Goal: Navigation & Orientation: Find specific page/section

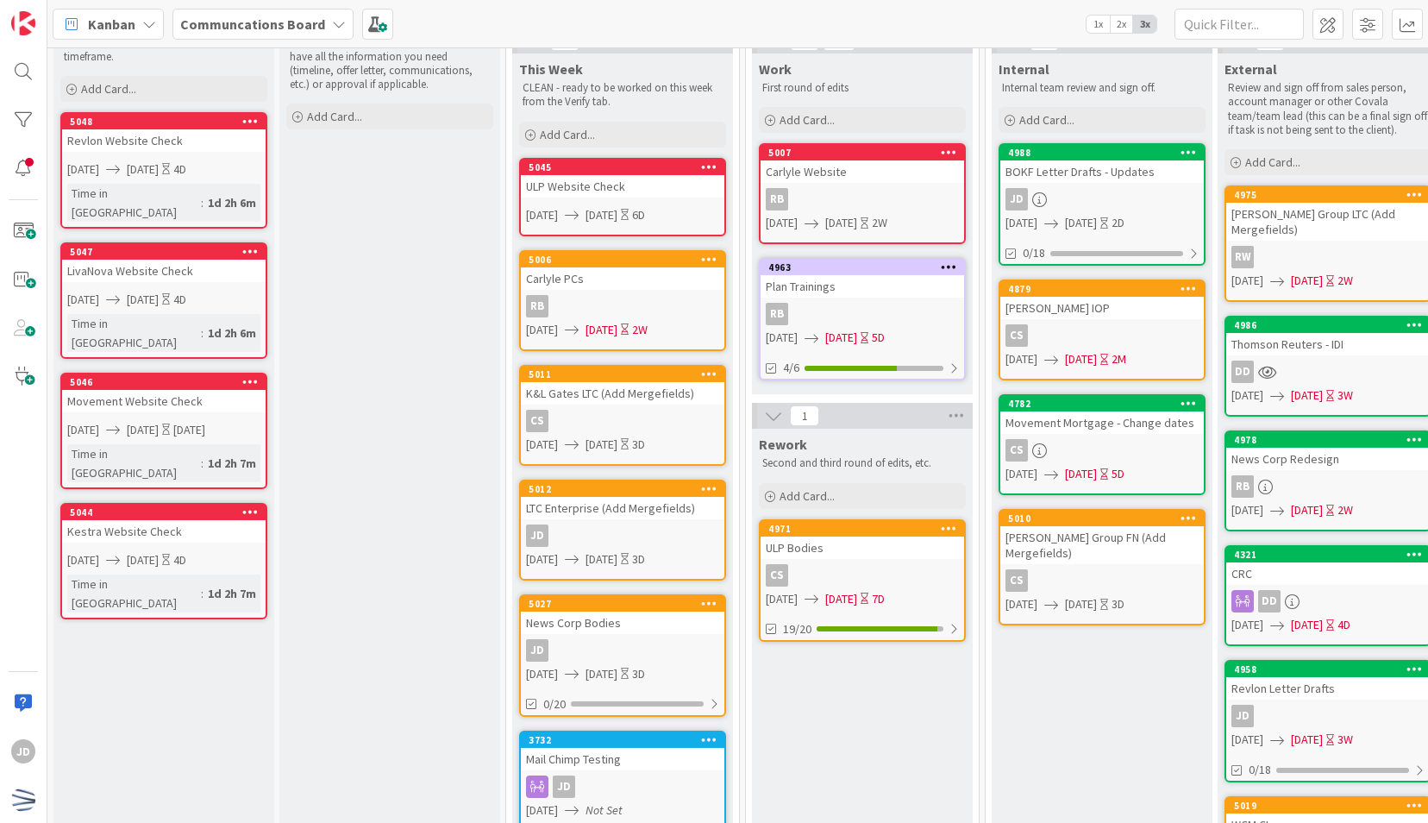
scroll to position [83, 0]
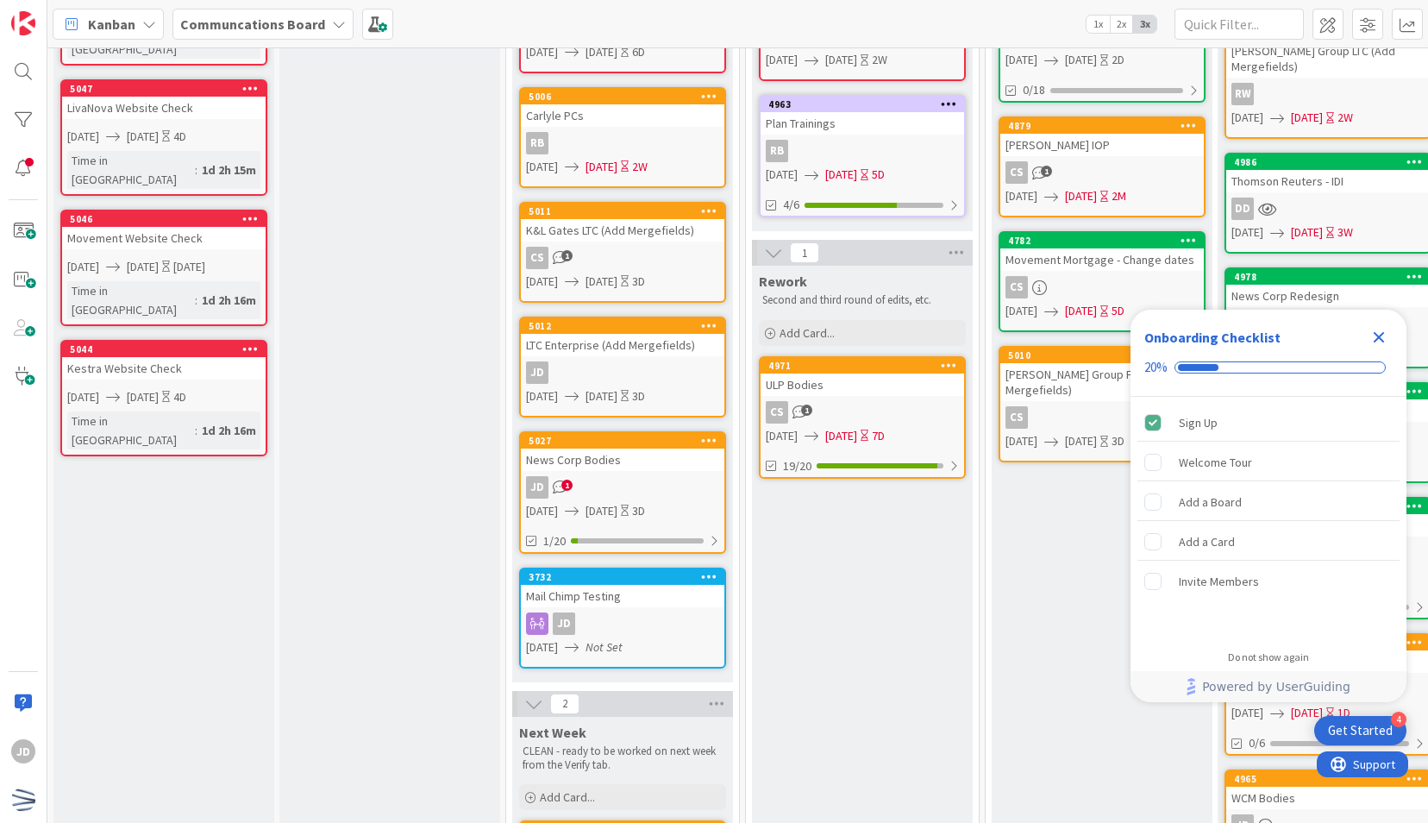
scroll to position [295, 0]
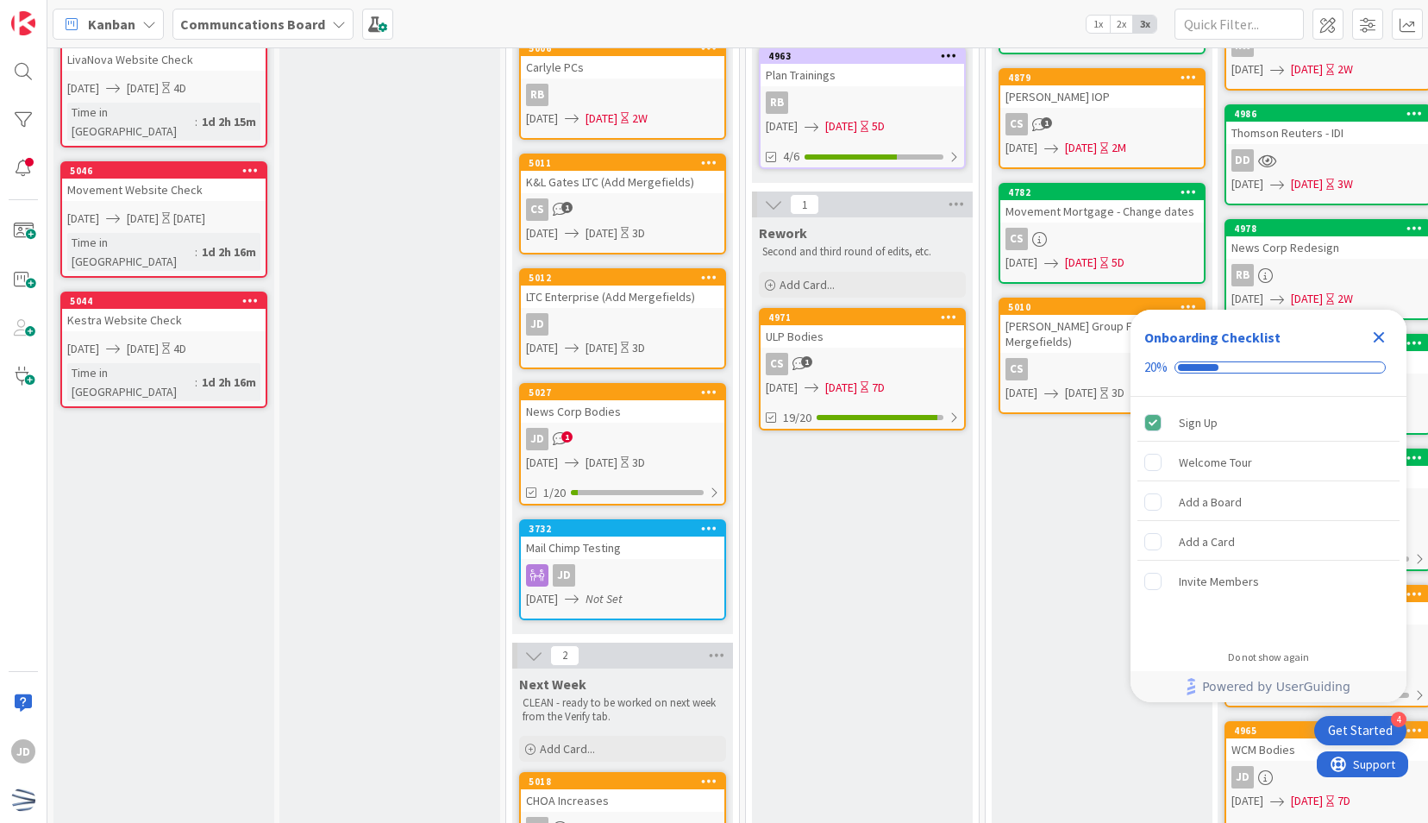
click at [566, 436] on span "1" at bounding box center [566, 436] width 11 height 11
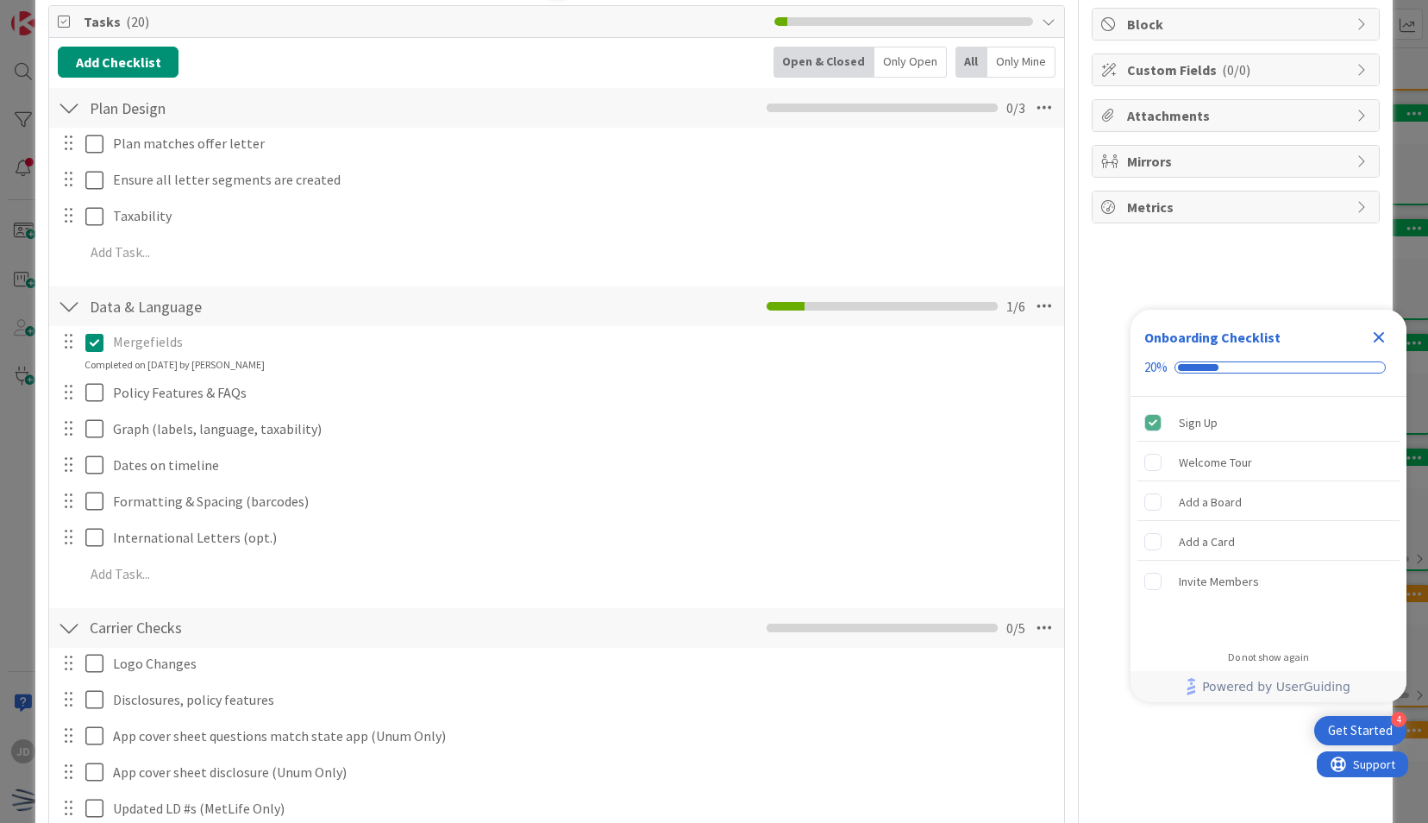
scroll to position [224, 0]
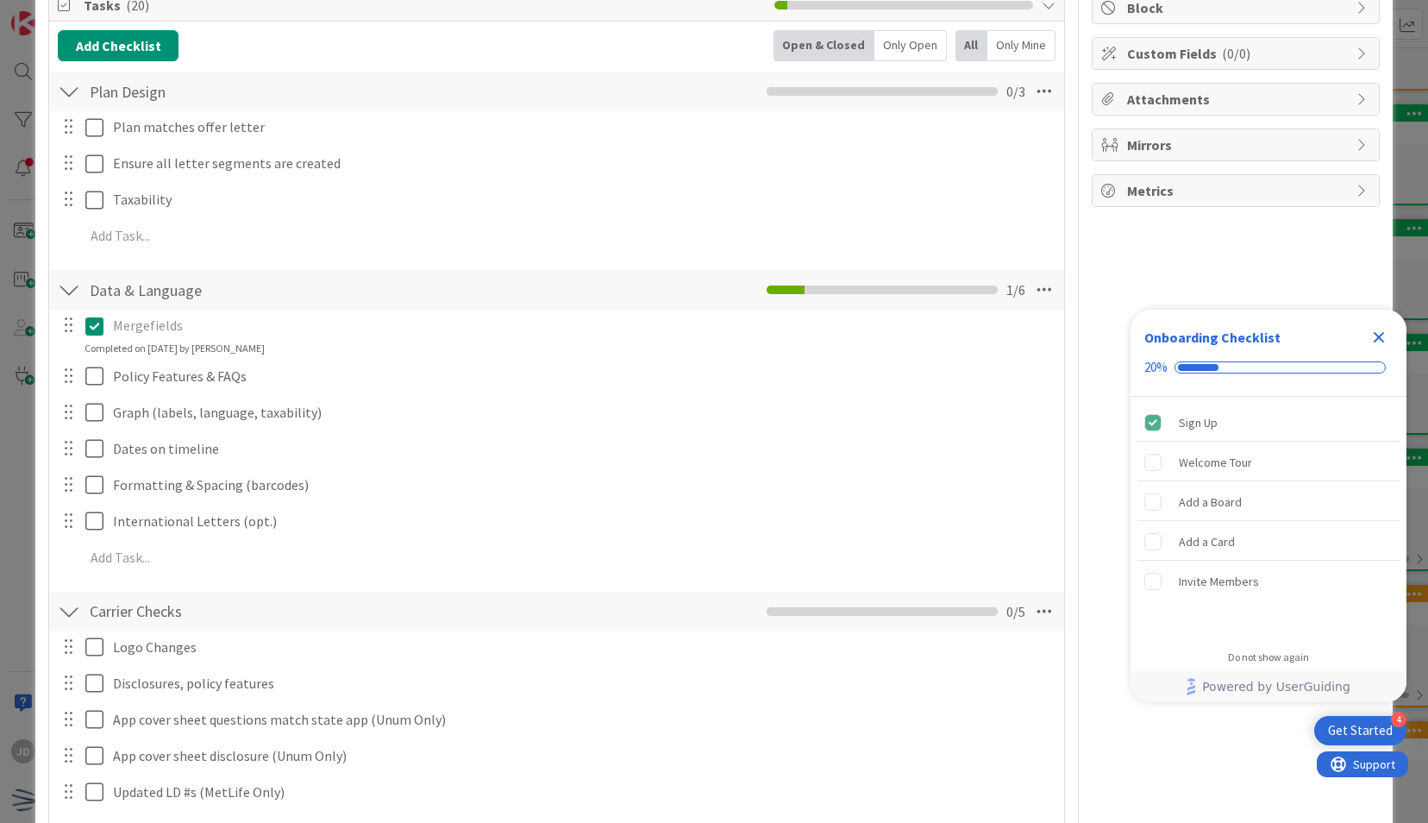
click at [1377, 340] on icon "Close Checklist" at bounding box center [1379, 337] width 11 height 11
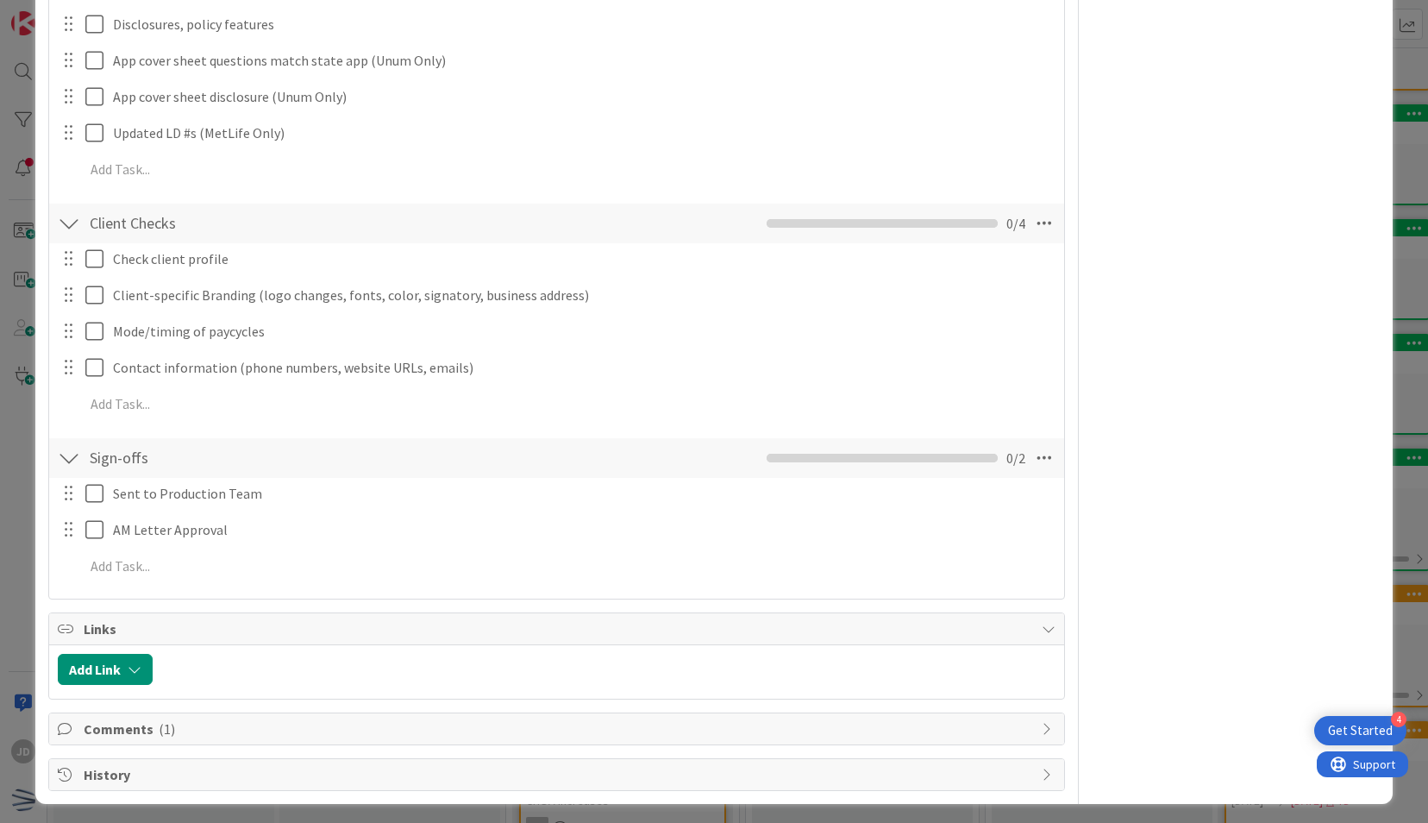
scroll to position [0, 0]
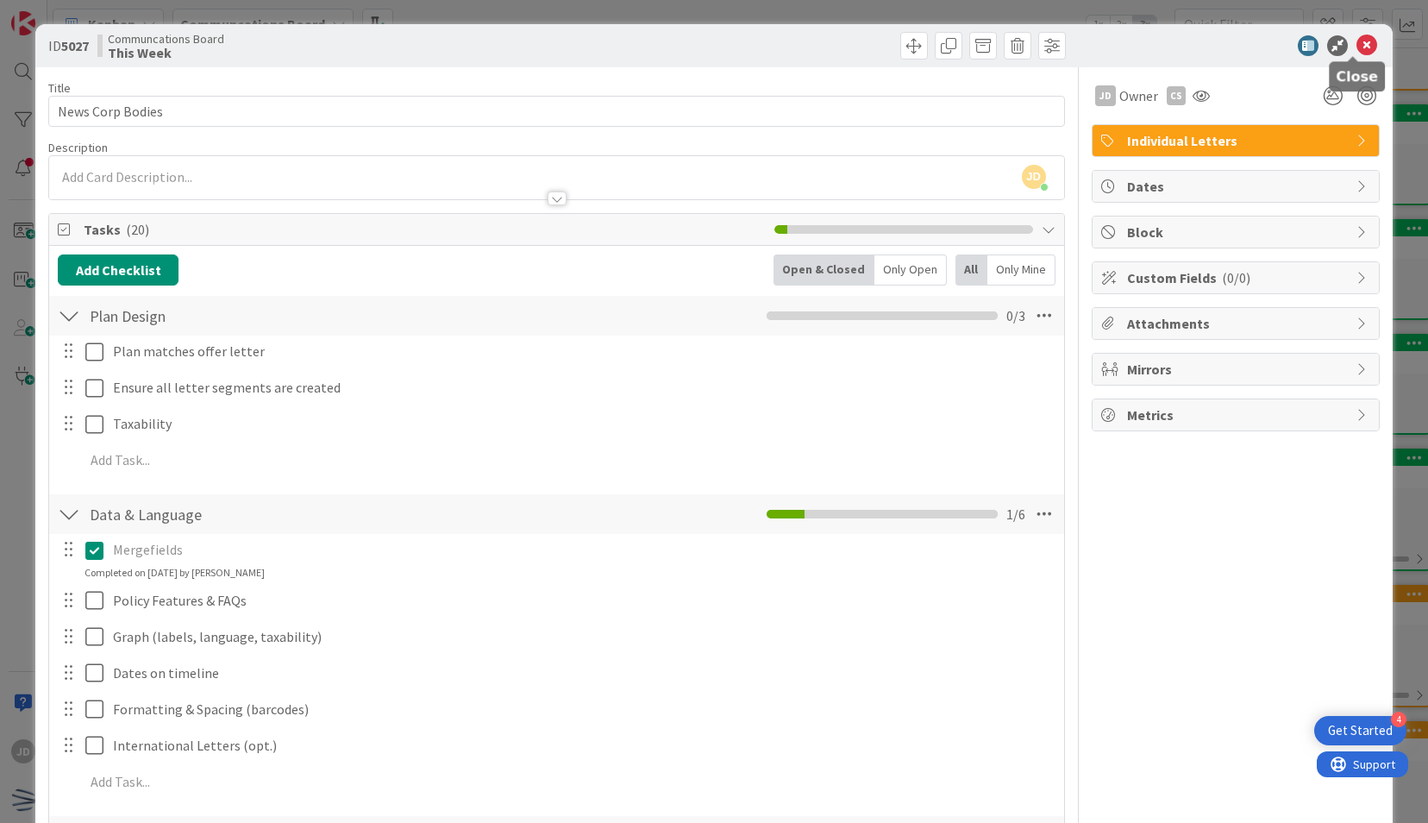
click at [1358, 48] on icon at bounding box center [1367, 45] width 21 height 21
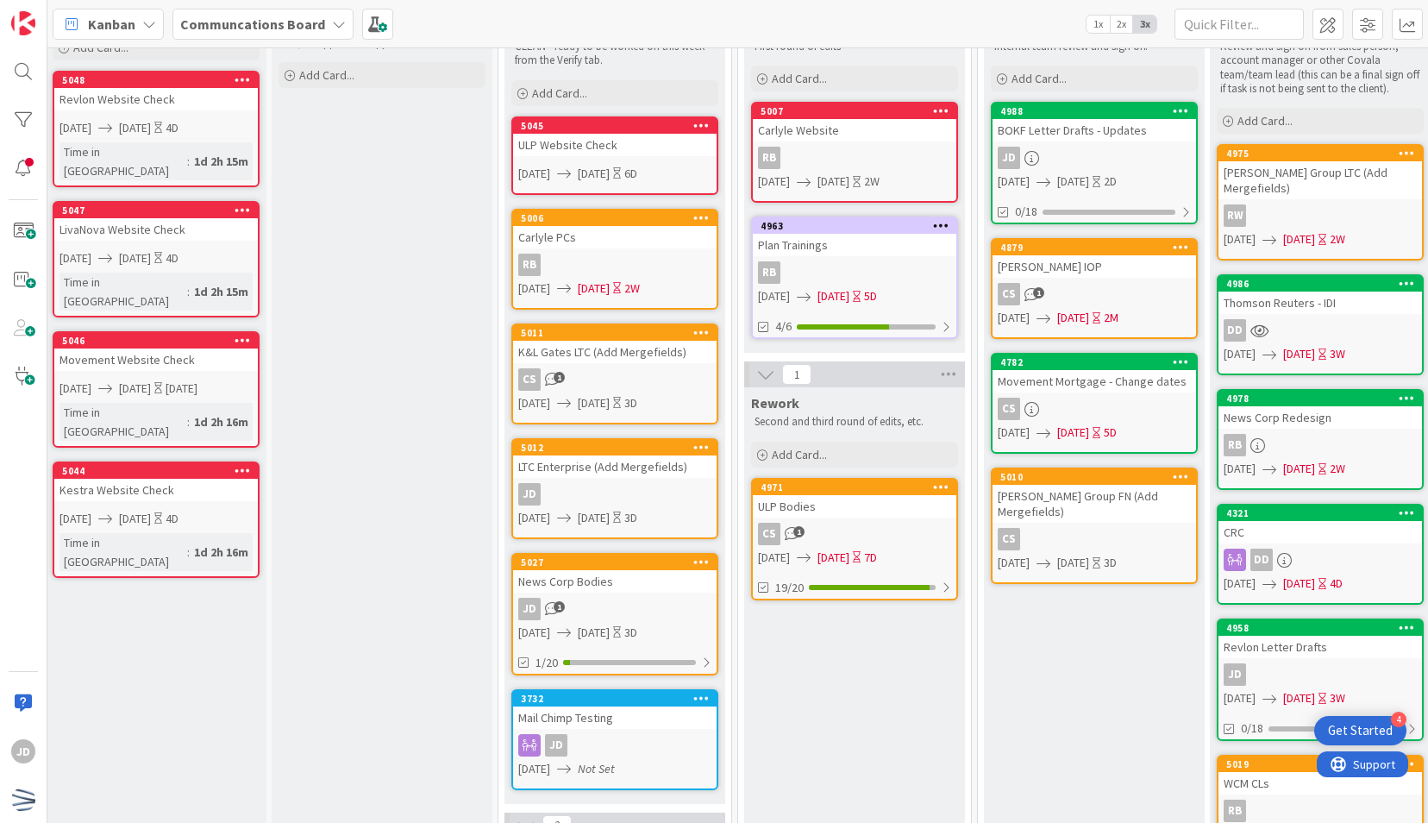
scroll to position [53, 3]
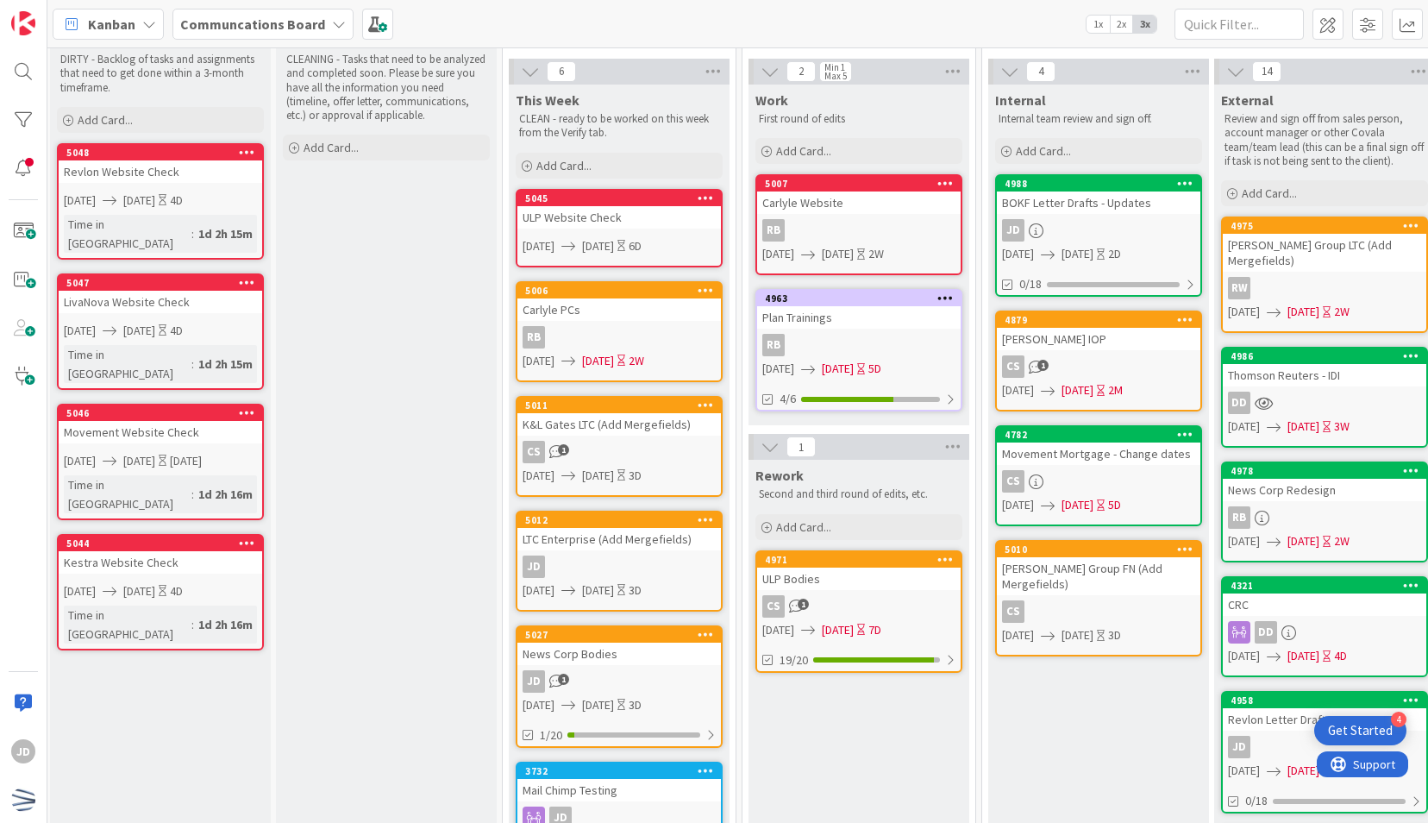
click at [1149, 260] on div "09/02/2025 09/04/2025 2D" at bounding box center [1101, 254] width 198 height 18
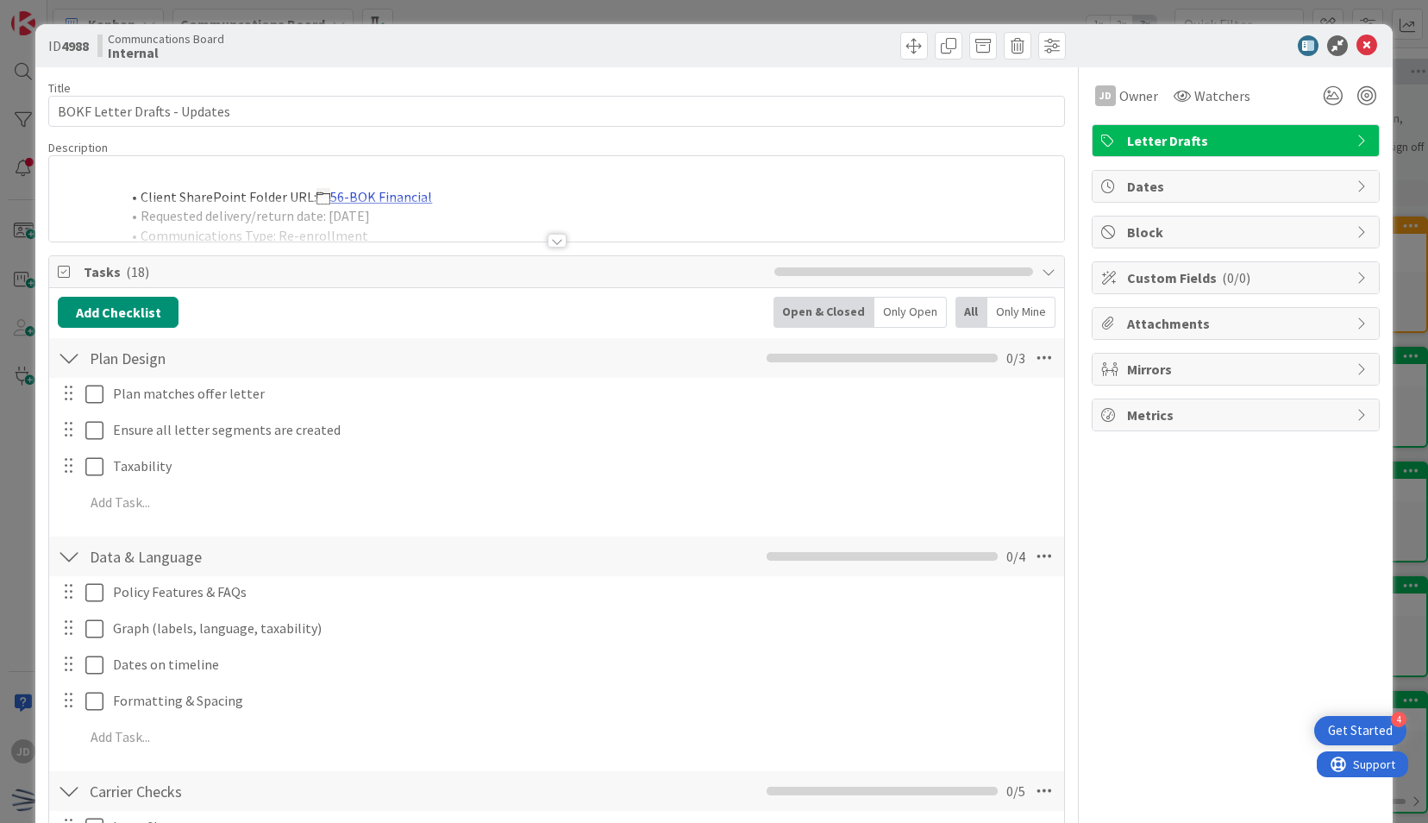
click at [376, 195] on div "Client SharePoint Folder URL: 56-BOK Financial Requested delivery/return date: …" at bounding box center [556, 203] width 1014 height 78
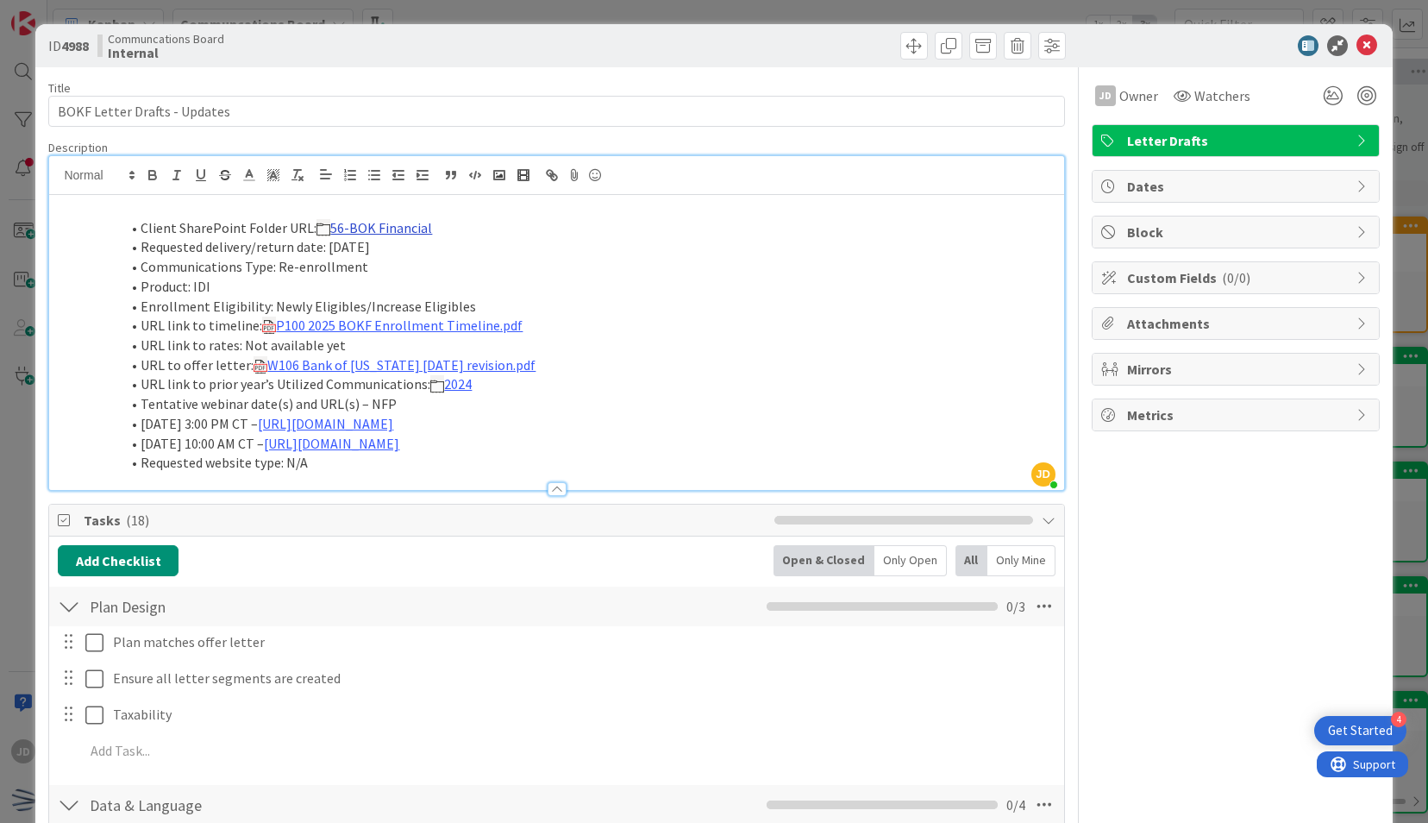
click at [382, 228] on link "56-BOK Financial" at bounding box center [381, 227] width 102 height 17
click at [363, 255] on link "https://nfp.sharepoint.com/:f:/r/sites/NFP-Covala/Shared%20Documents/X%20Drive/…" at bounding box center [335, 261] width 118 height 22
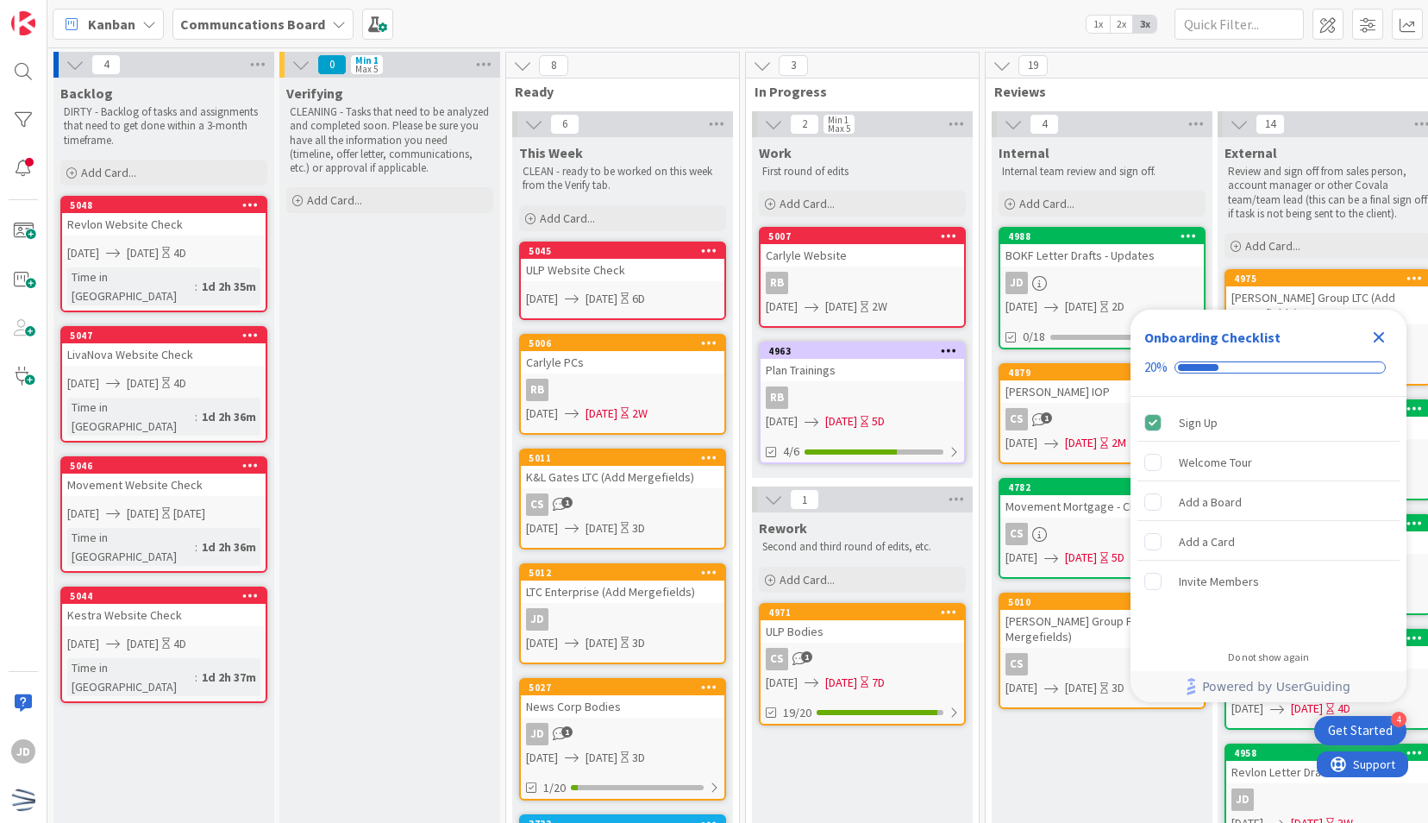
click at [637, 605] on link "5012 LTC Enterprise (Add Mergefields) JD [DATE] [DATE] 3D" at bounding box center [622, 613] width 207 height 101
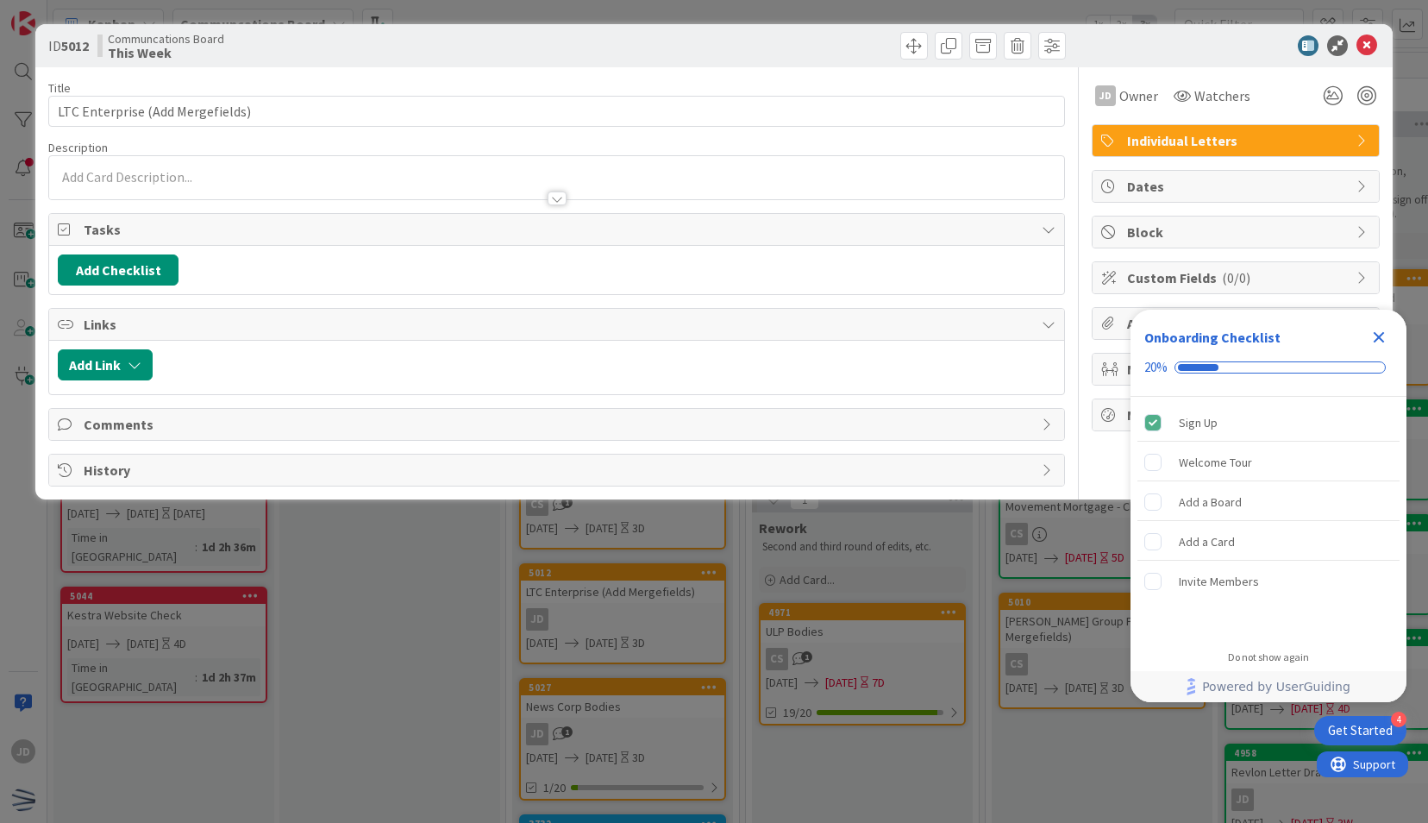
click at [1380, 344] on icon "Close Checklist" at bounding box center [1379, 337] width 21 height 21
